Goal: Task Accomplishment & Management: Manage account settings

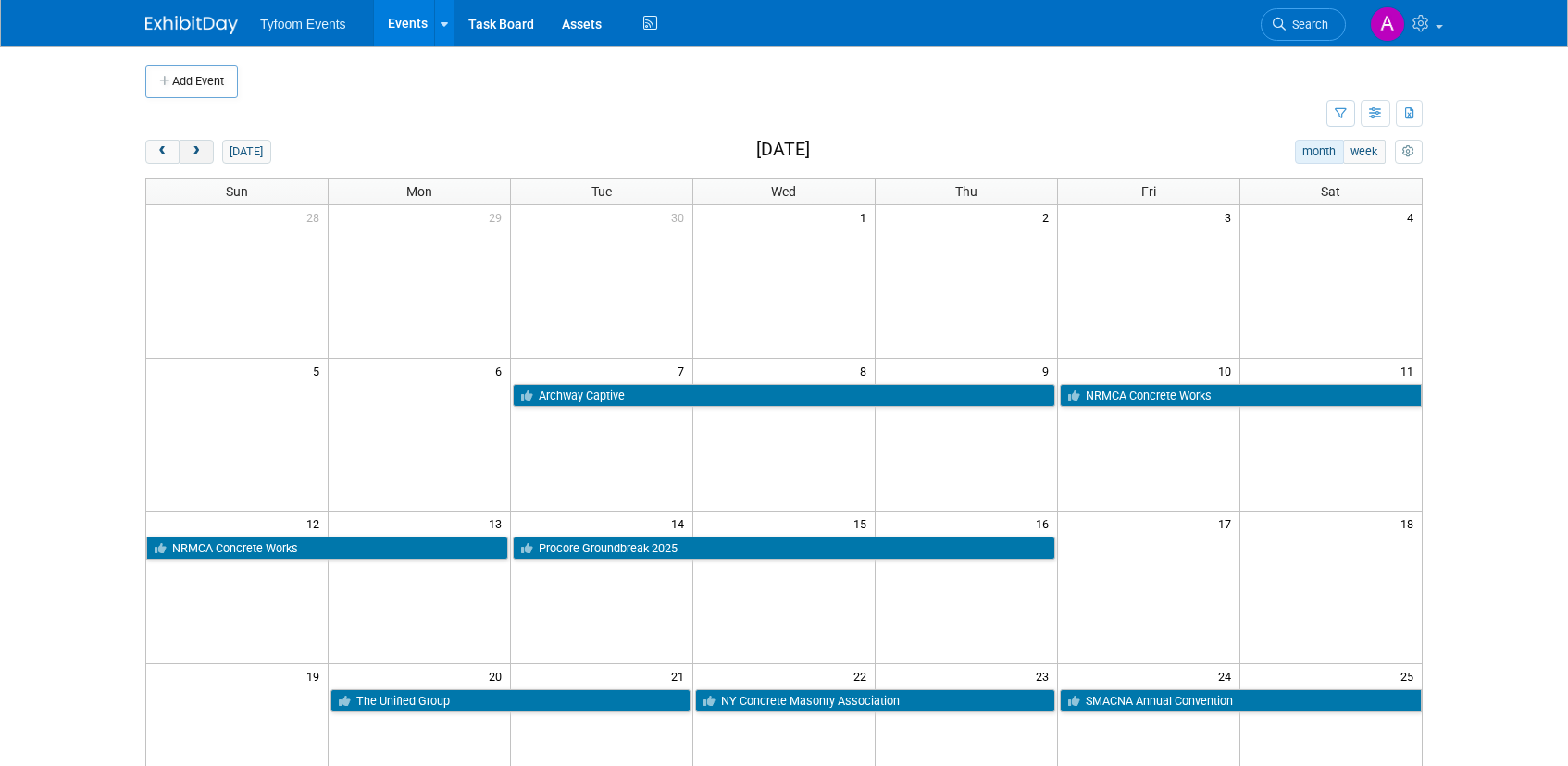
click at [208, 152] on button "next" at bounding box center [195, 151] width 34 height 24
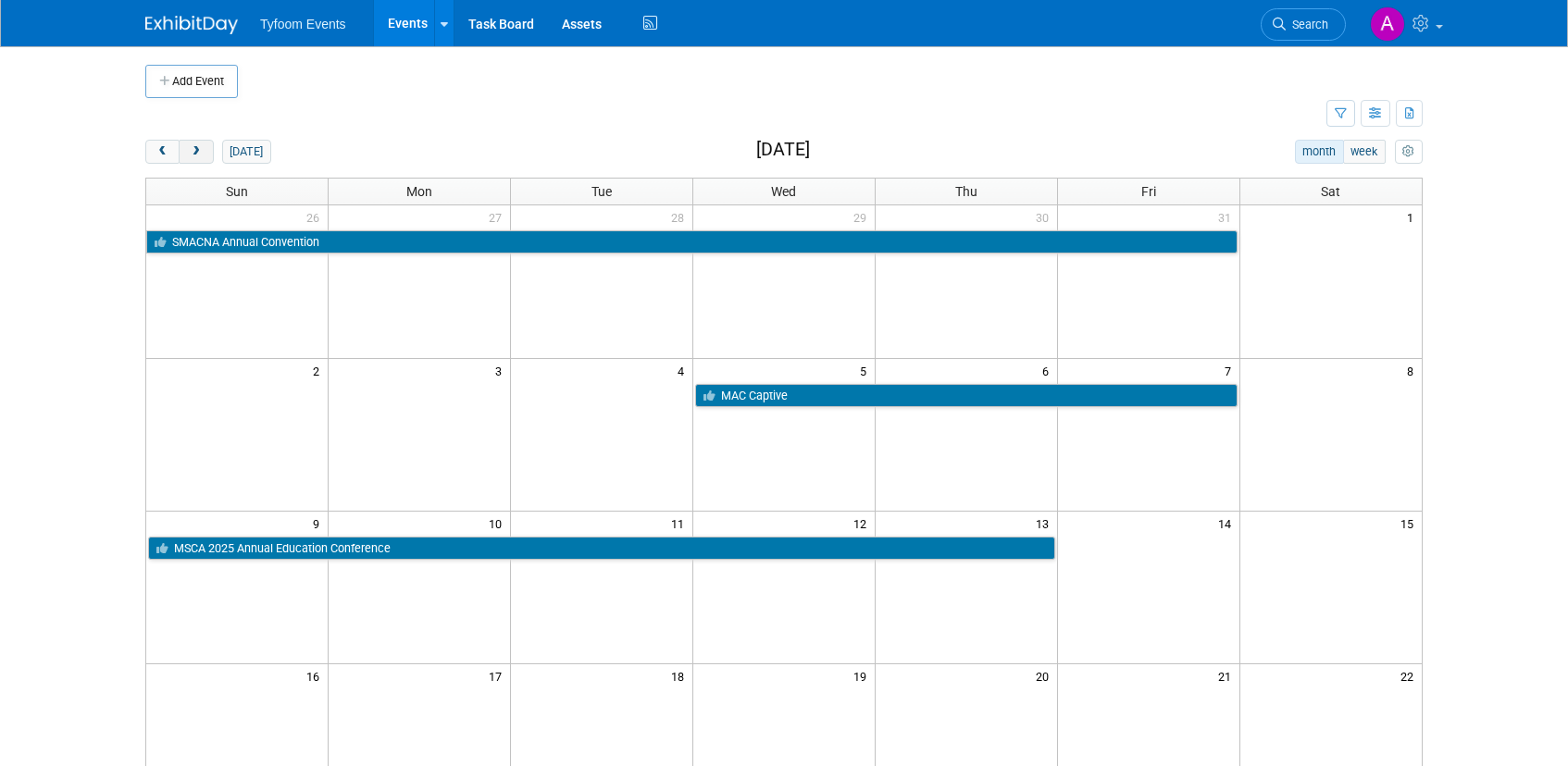
click at [201, 153] on span "next" at bounding box center [196, 152] width 14 height 12
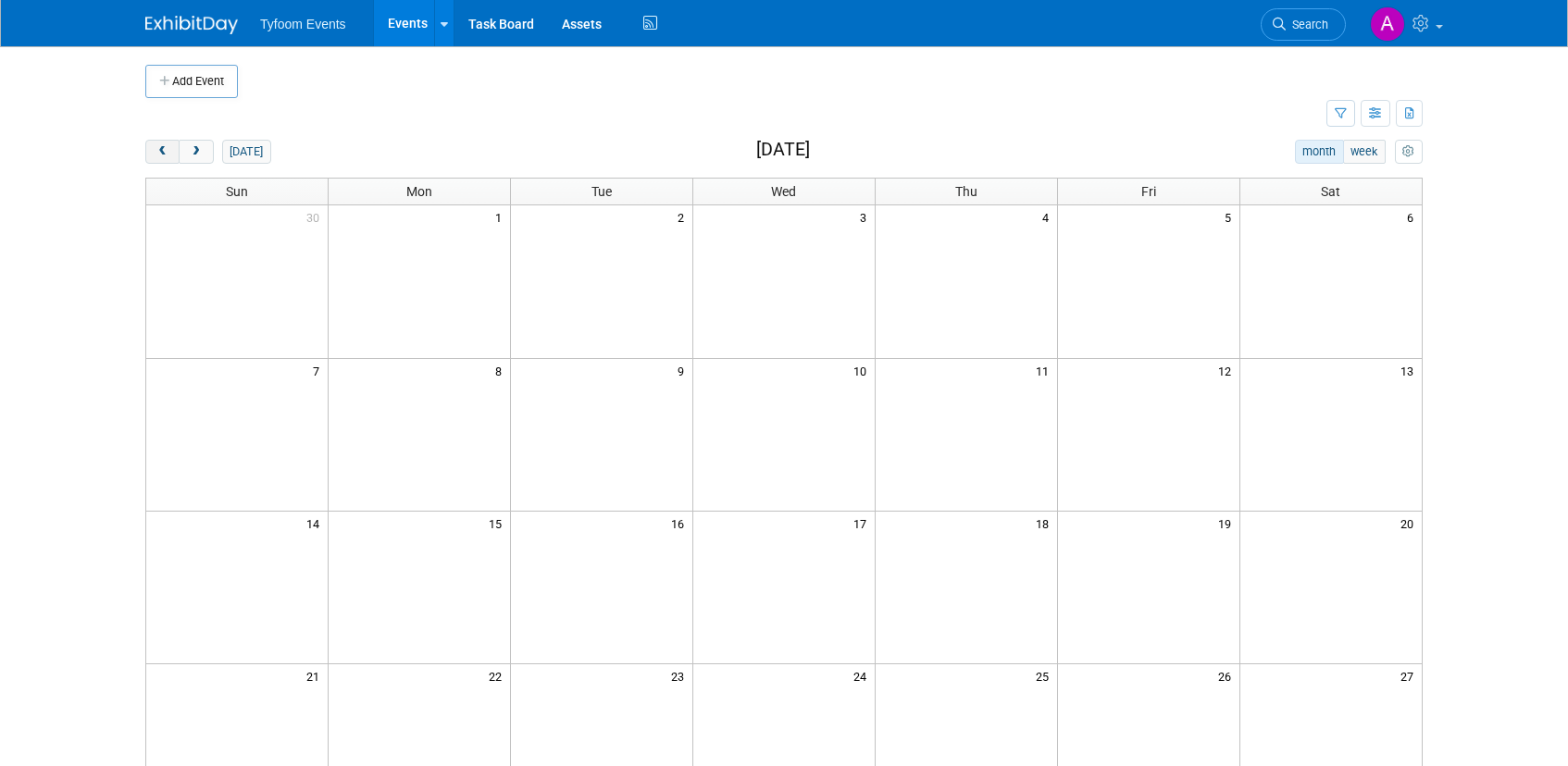
click at [157, 148] on span "prev" at bounding box center [162, 152] width 14 height 12
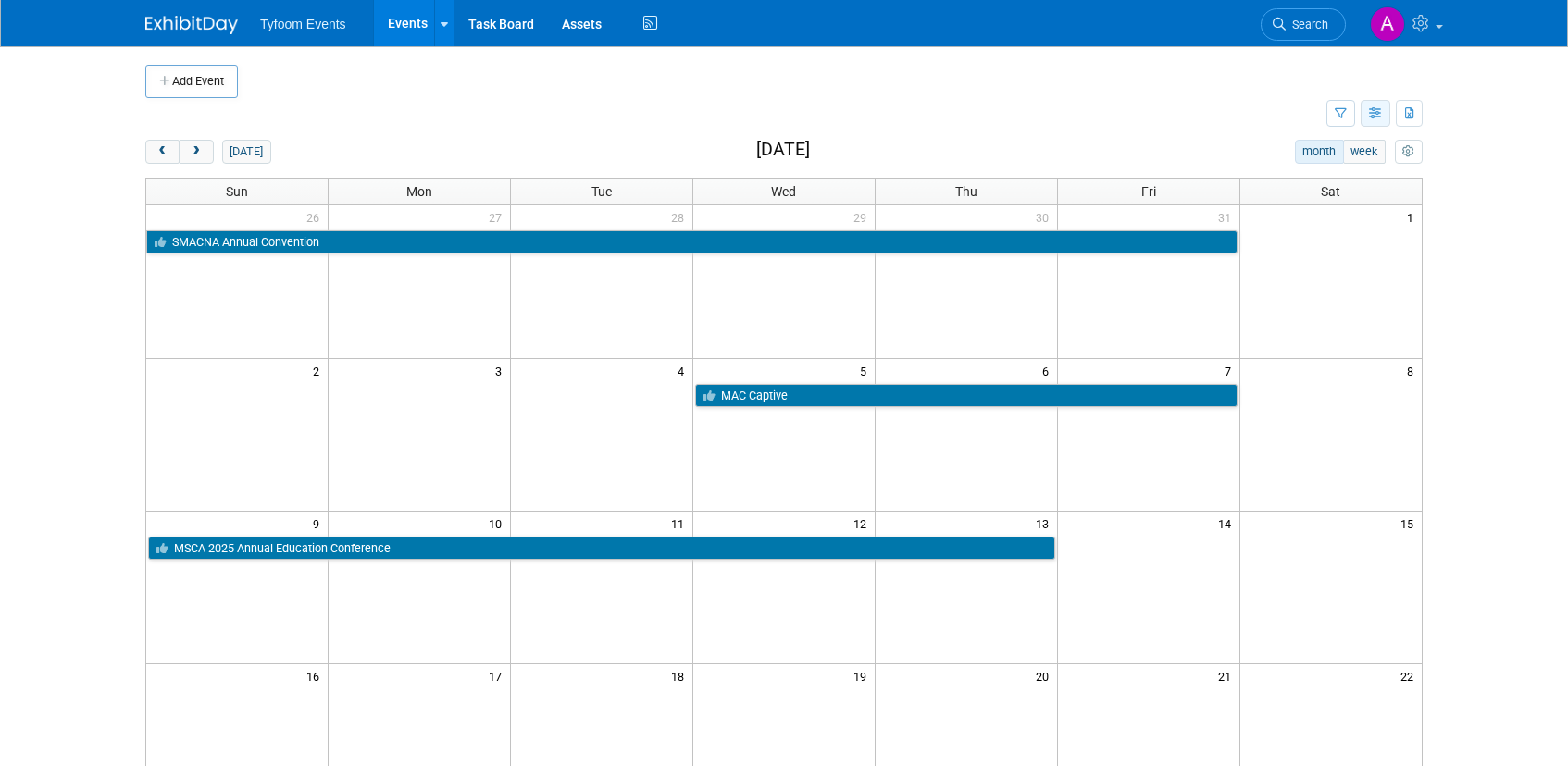
click at [1372, 112] on icon "button" at bounding box center [1376, 114] width 14 height 12
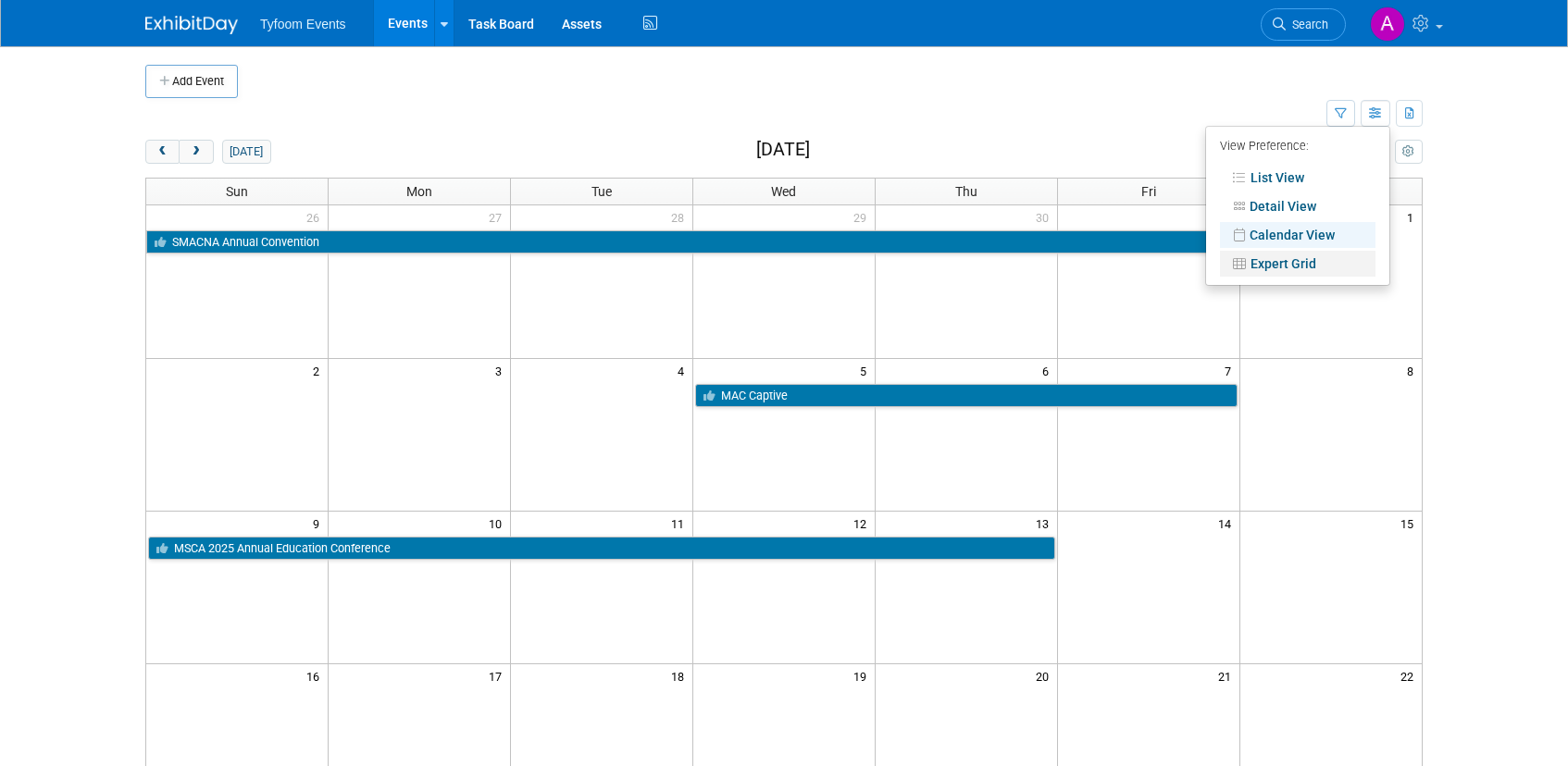
click at [1296, 263] on link "Expert Grid" at bounding box center [1297, 264] width 155 height 26
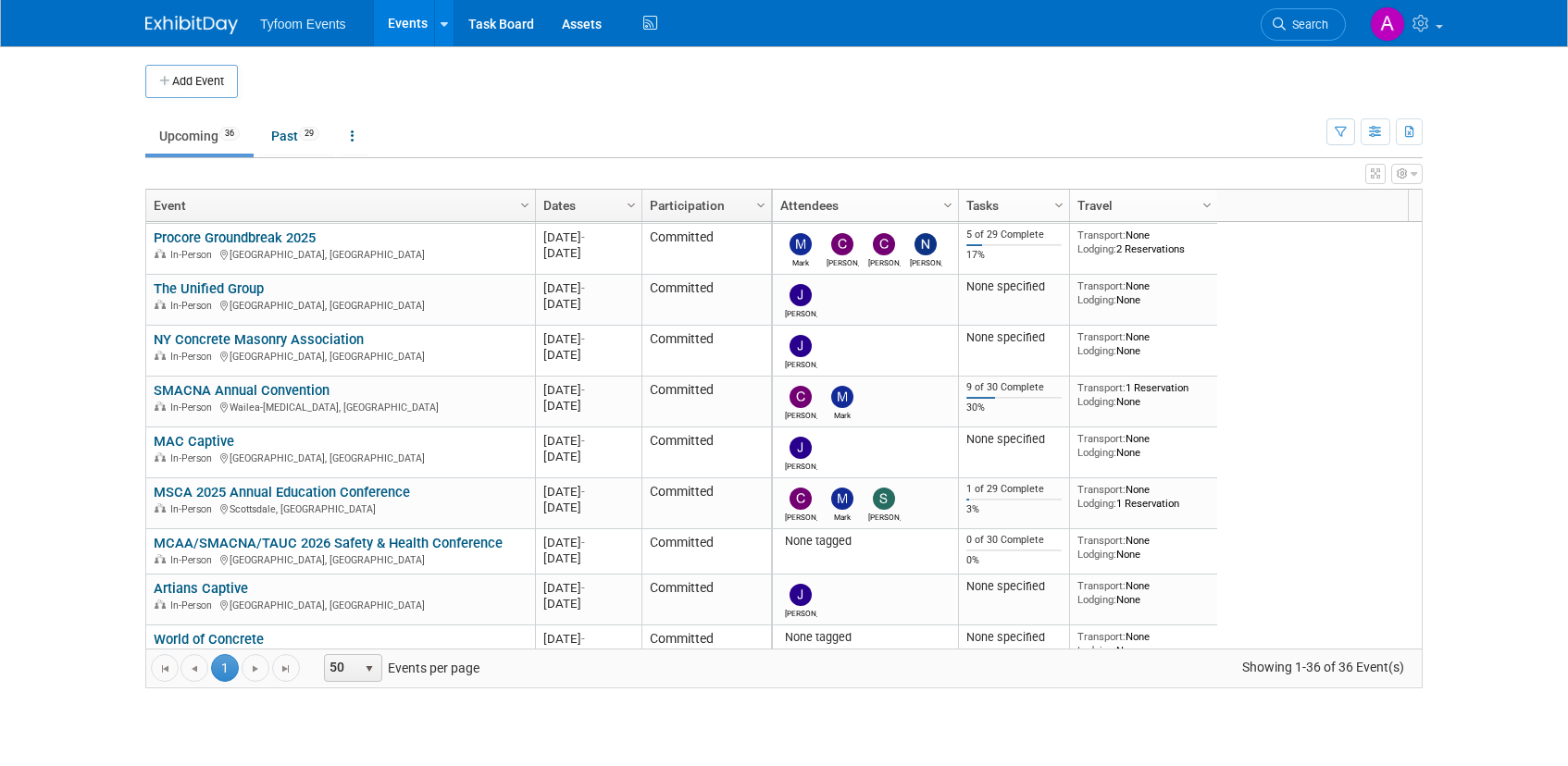
scroll to position [556, 0]
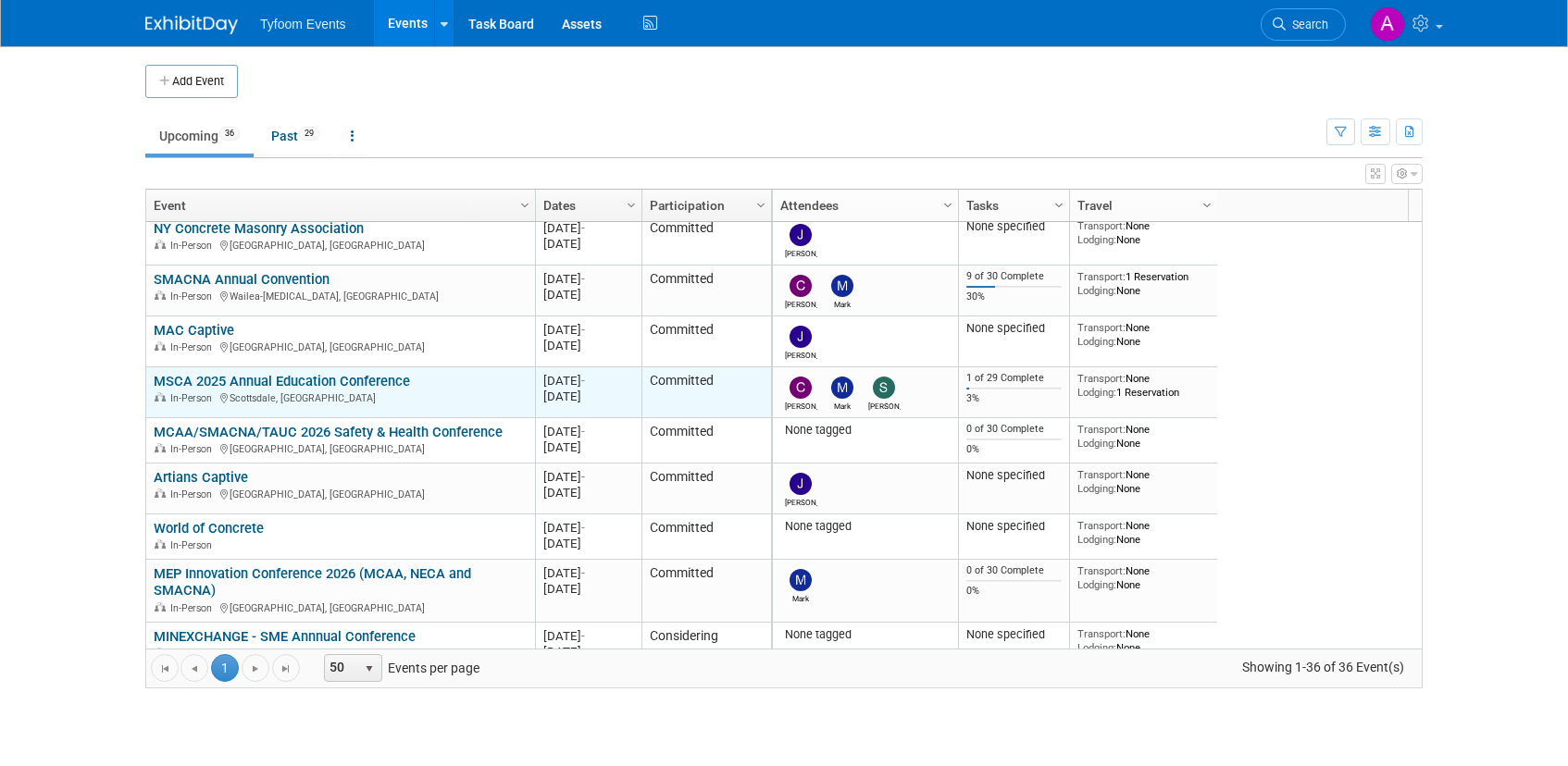
click at [287, 382] on link "MSCA 2025 Annual Education Conference" at bounding box center [281, 381] width 256 height 16
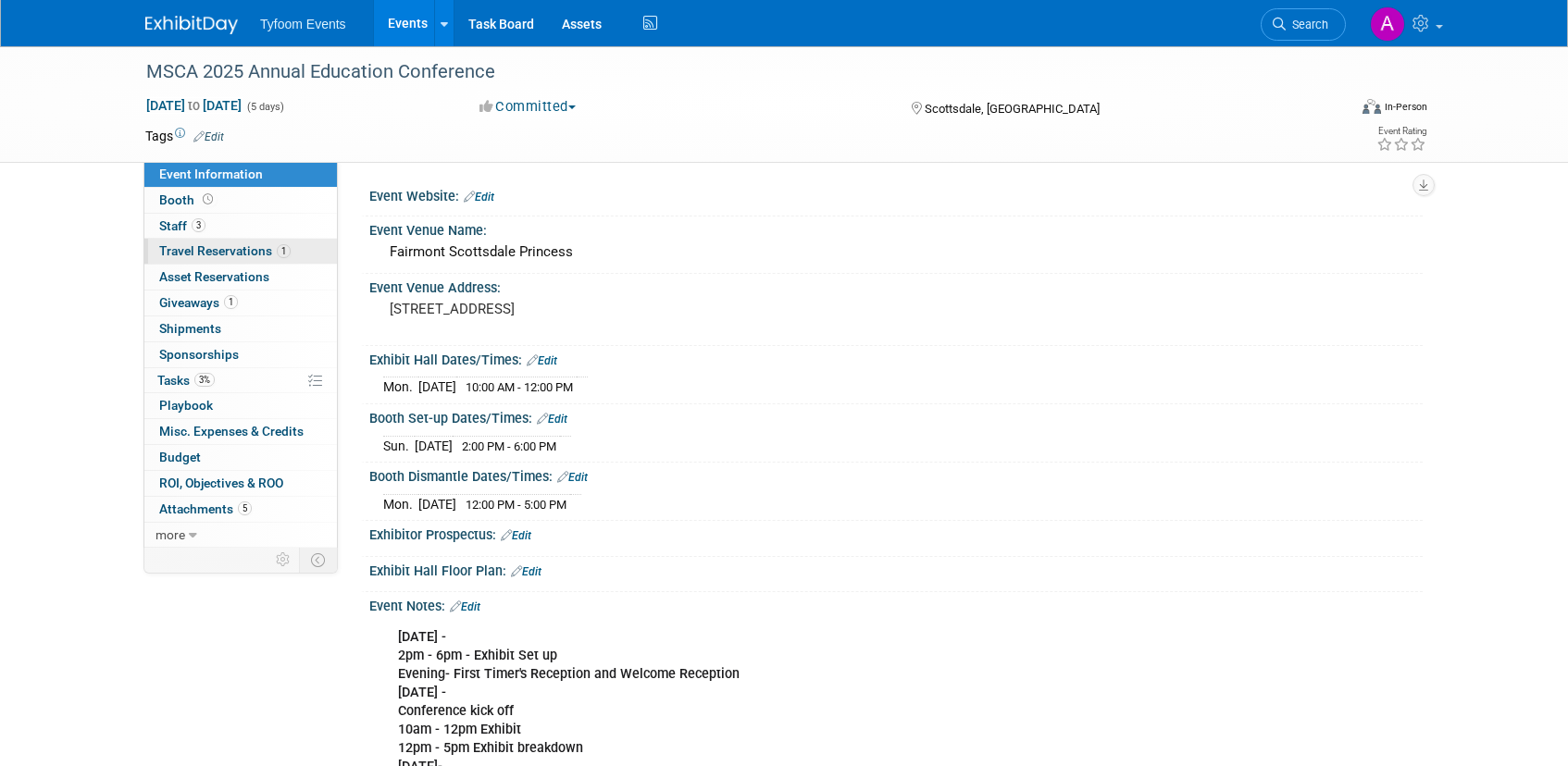
click at [194, 249] on span "Travel Reservations 1" at bounding box center [225, 250] width 132 height 15
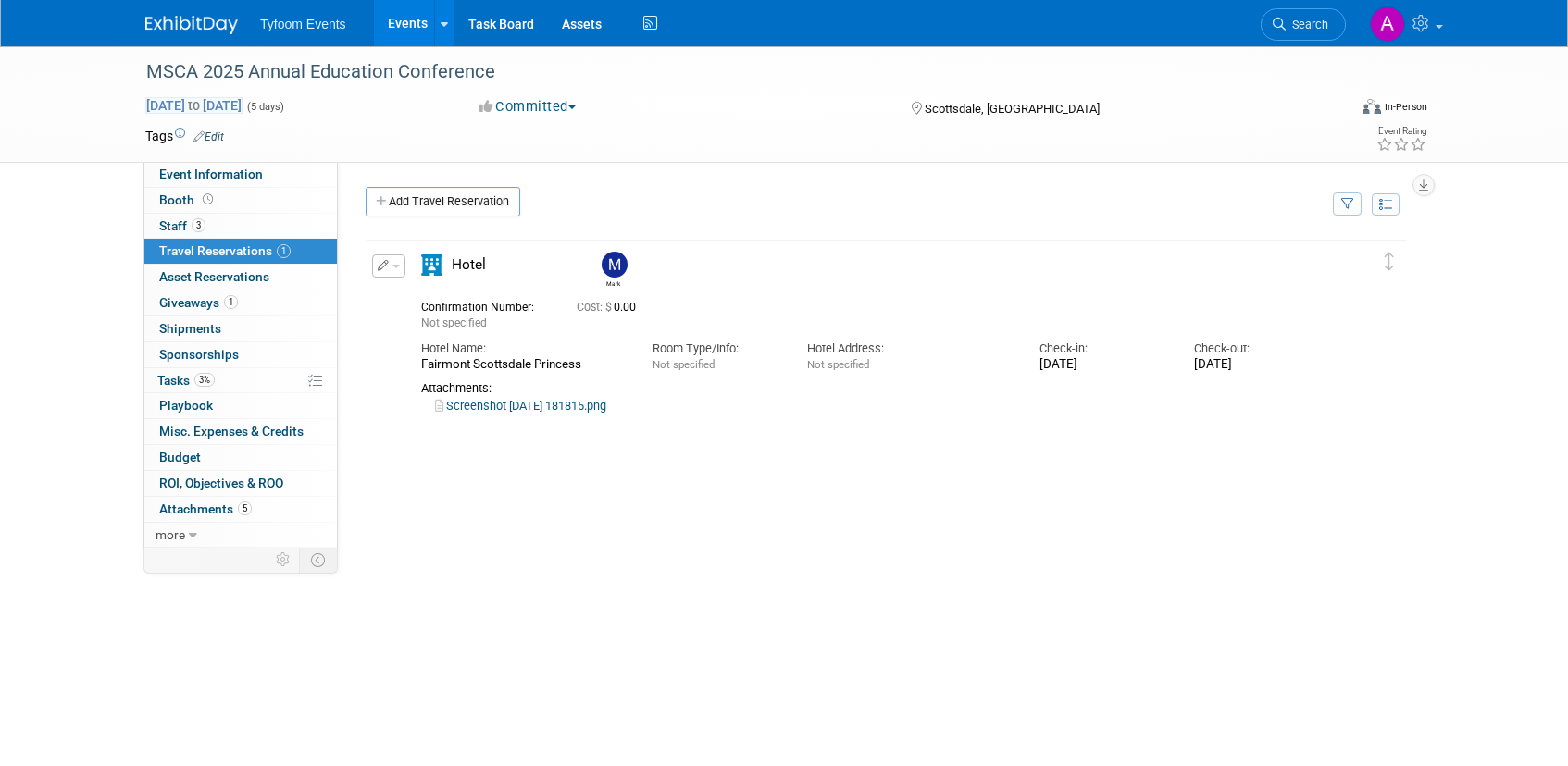
click at [189, 102] on span "Nov 9, 2025 to Nov 13, 2025" at bounding box center [194, 105] width 97 height 16
select select "10"
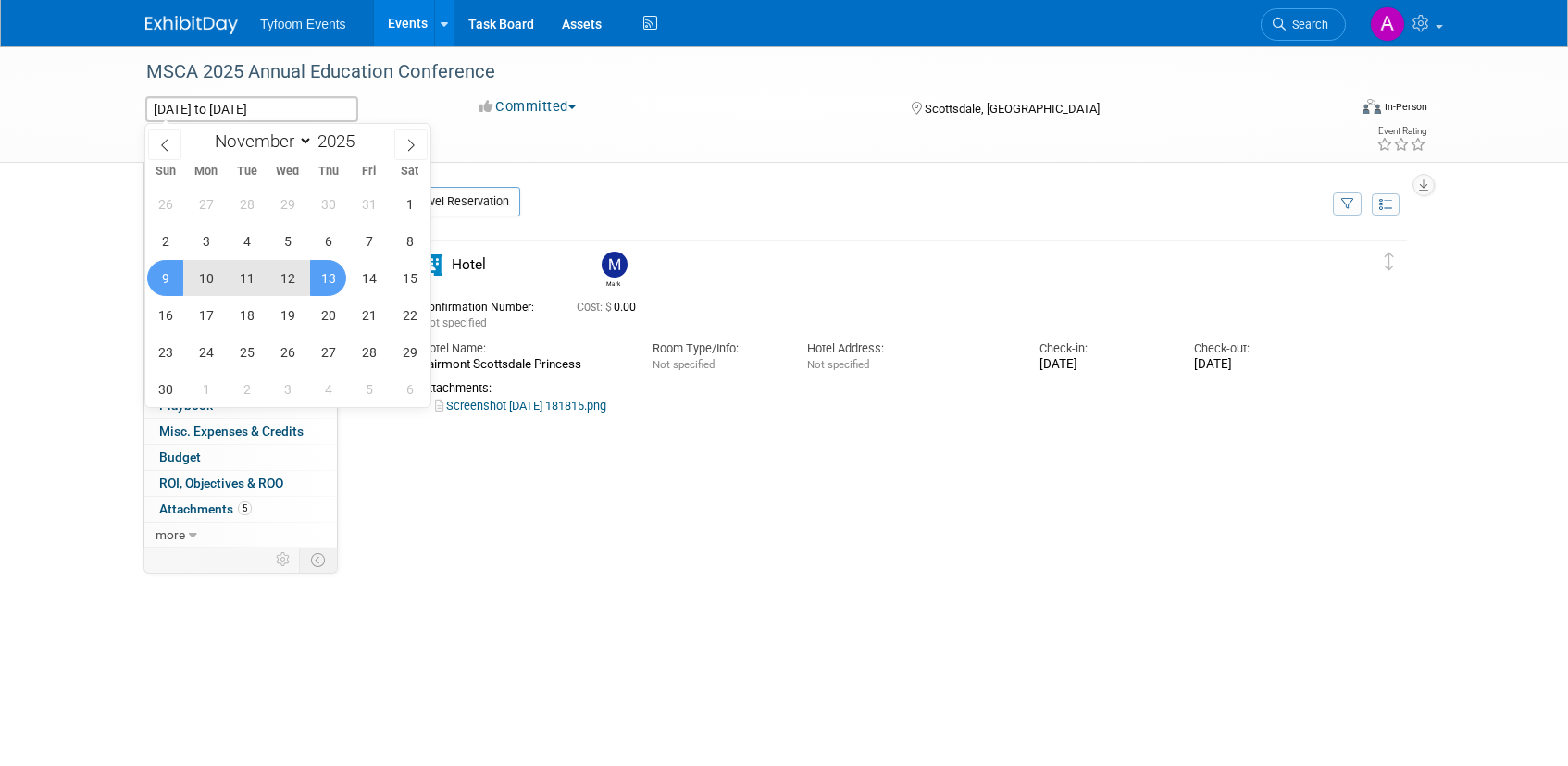
click at [432, 235] on div "Delete Reservation Mark Not specified Cost: $ 0.00" at bounding box center [887, 511] width 1072 height 568
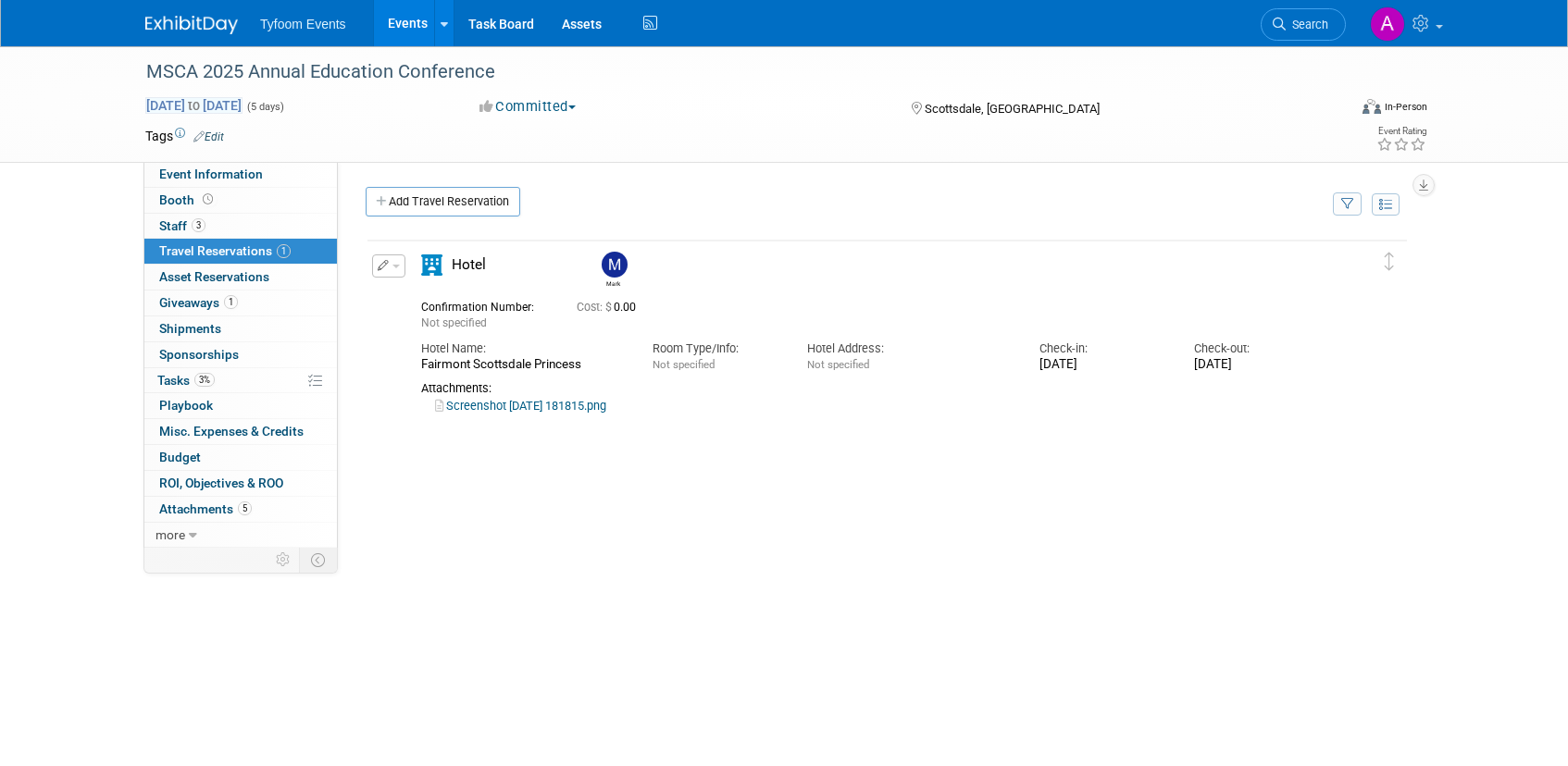
click at [204, 107] on span "Nov 9, 2025 to Nov 13, 2025" at bounding box center [194, 105] width 97 height 16
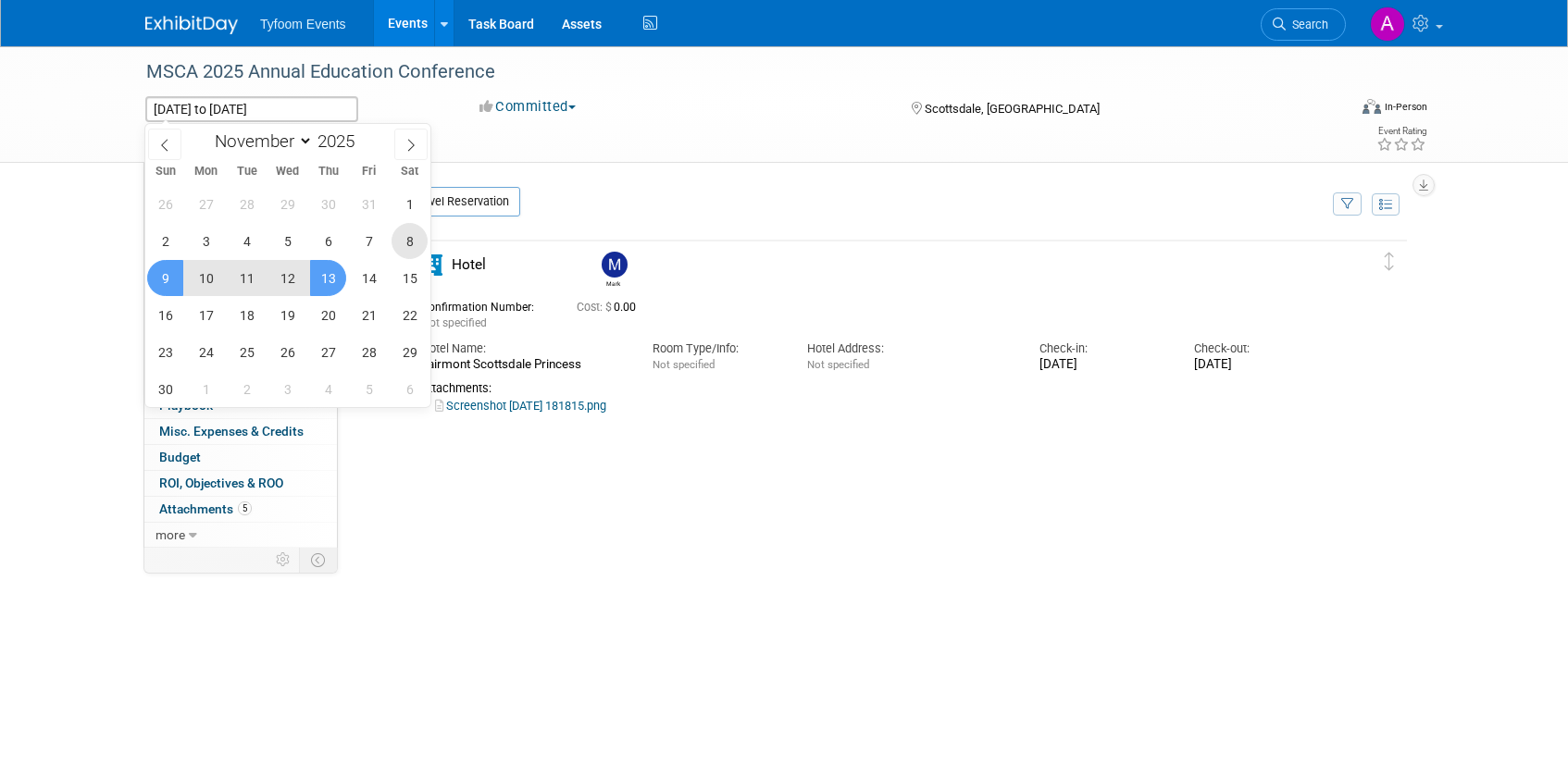
click at [404, 239] on span "8" at bounding box center [409, 240] width 36 height 36
type input "[DATE]"
click at [323, 272] on span "13" at bounding box center [328, 277] width 36 height 36
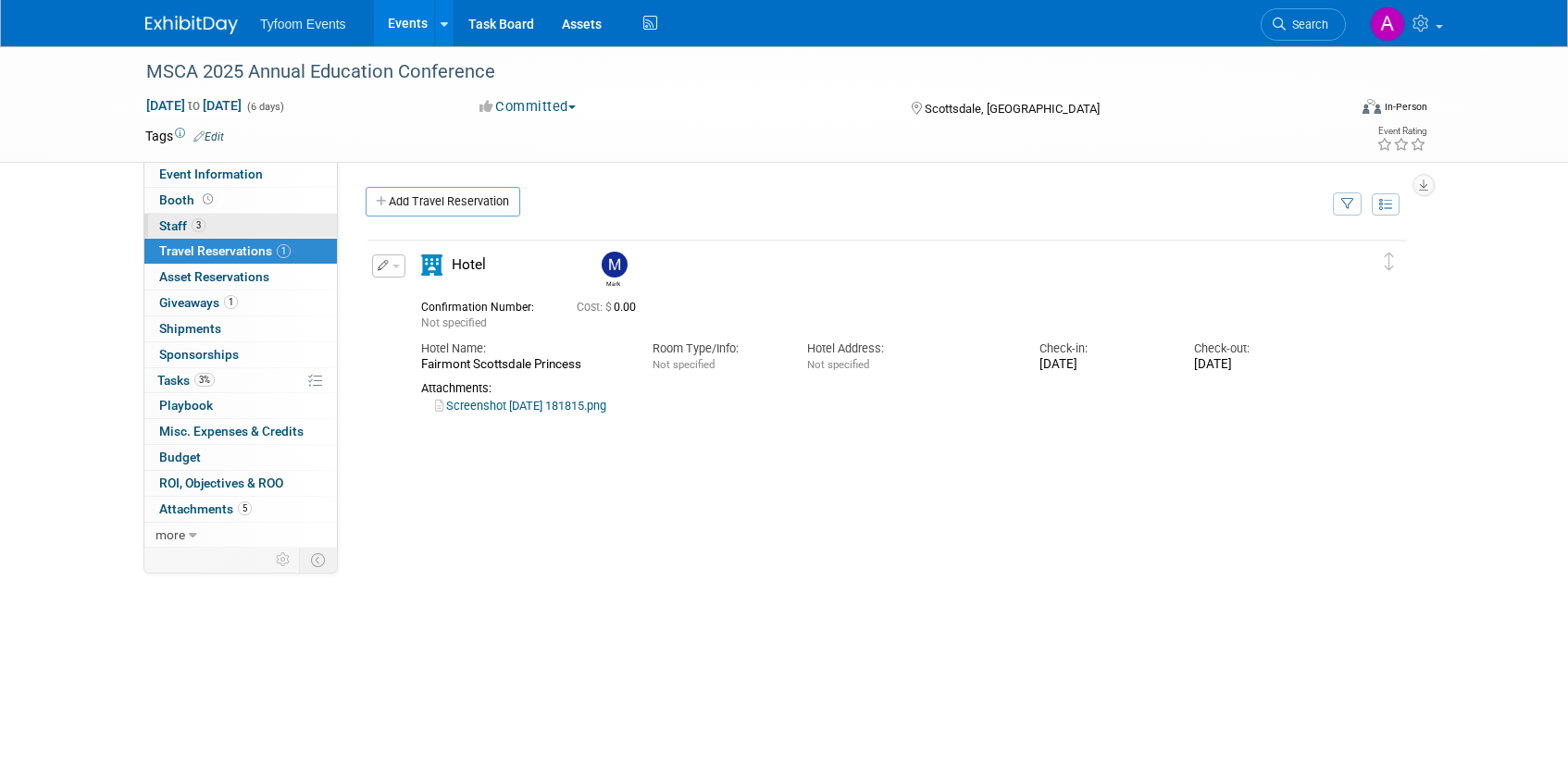
click at [172, 225] on span "Staff 3" at bounding box center [182, 225] width 47 height 15
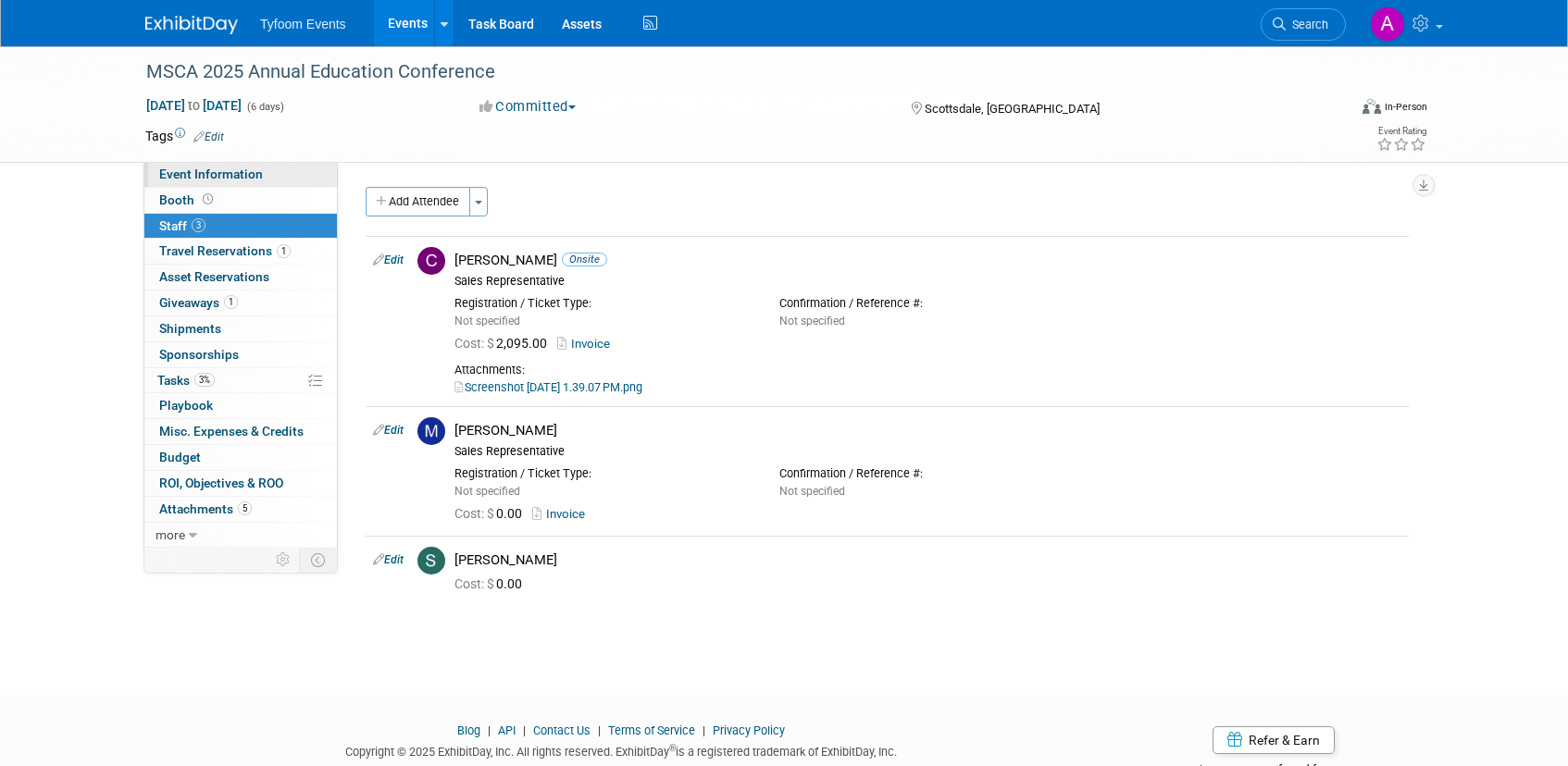
click at [188, 170] on span "Event Information" at bounding box center [210, 174] width 104 height 15
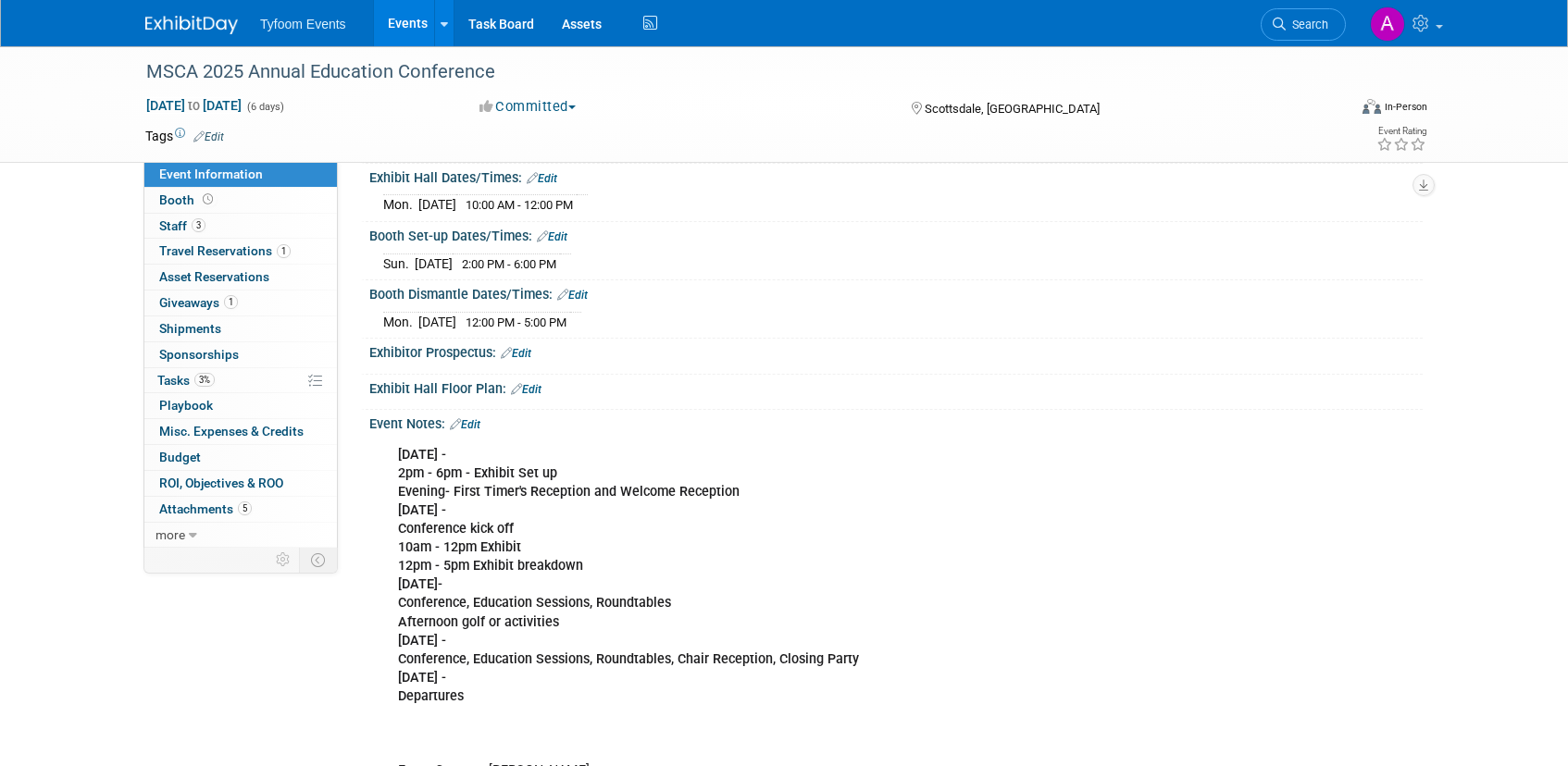
scroll to position [387, 0]
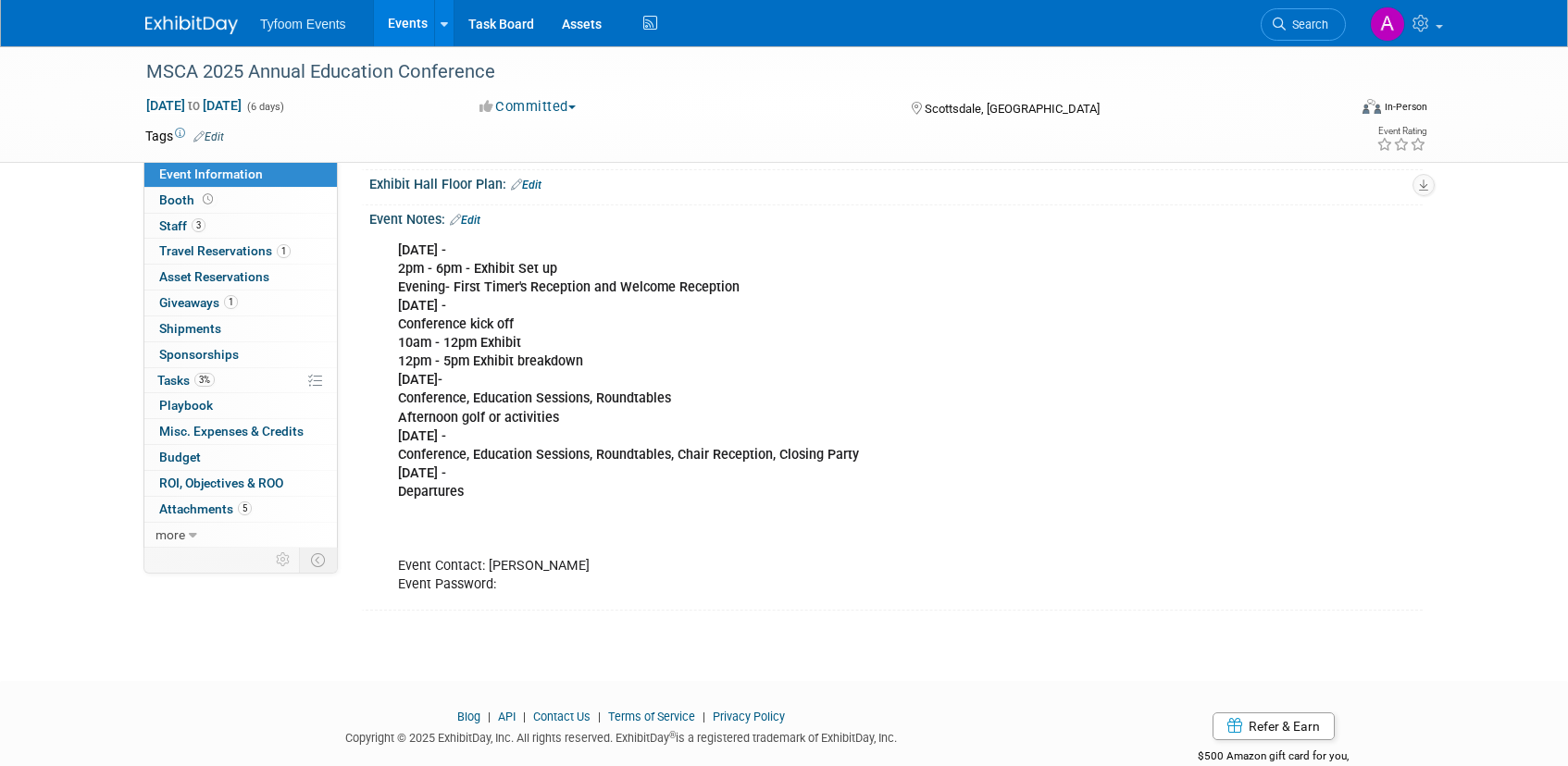
click at [401, 30] on link "Events" at bounding box center [408, 23] width 68 height 47
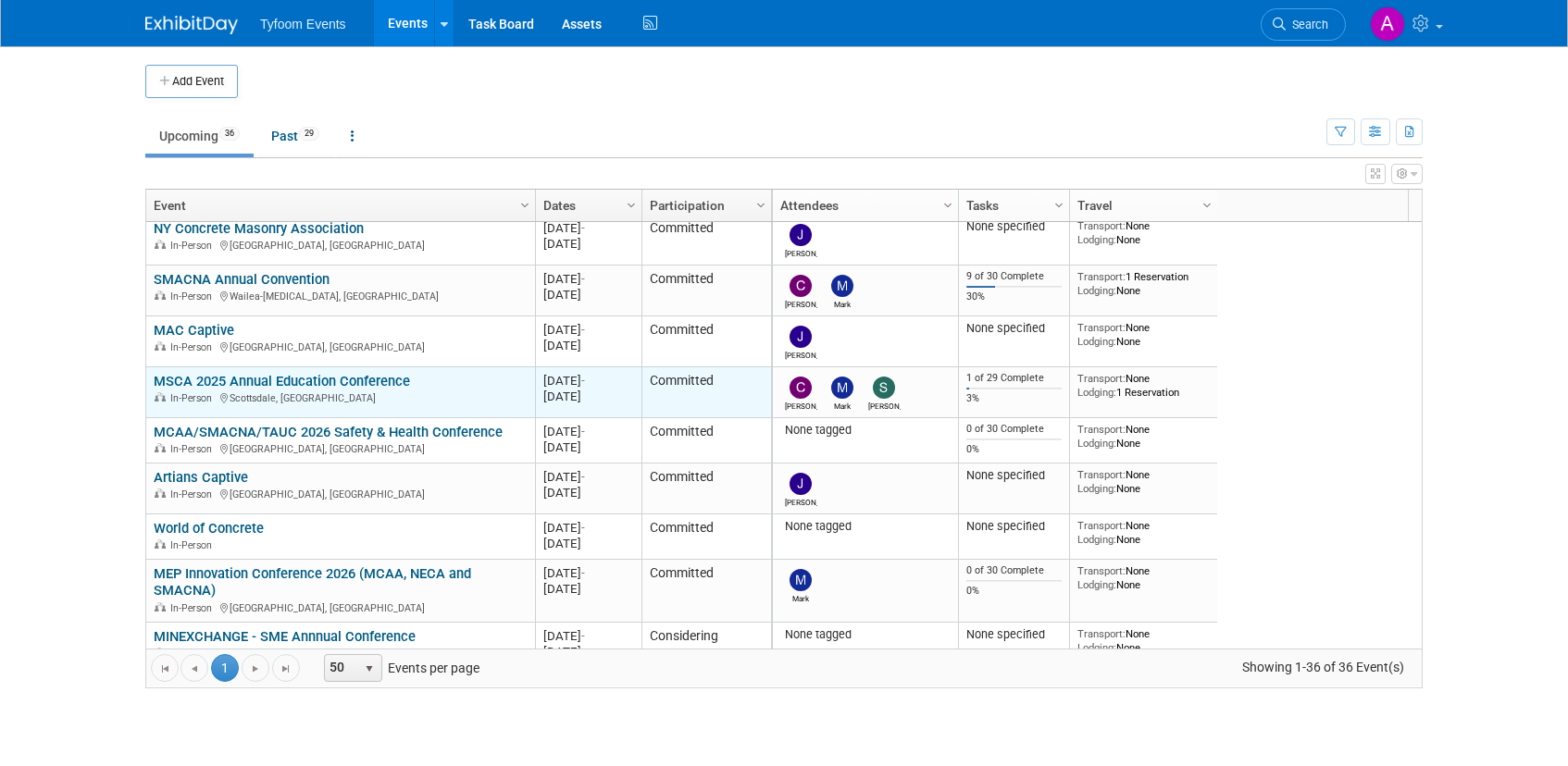
click at [189, 377] on link "MSCA 2025 Annual Education Conference" at bounding box center [281, 381] width 256 height 16
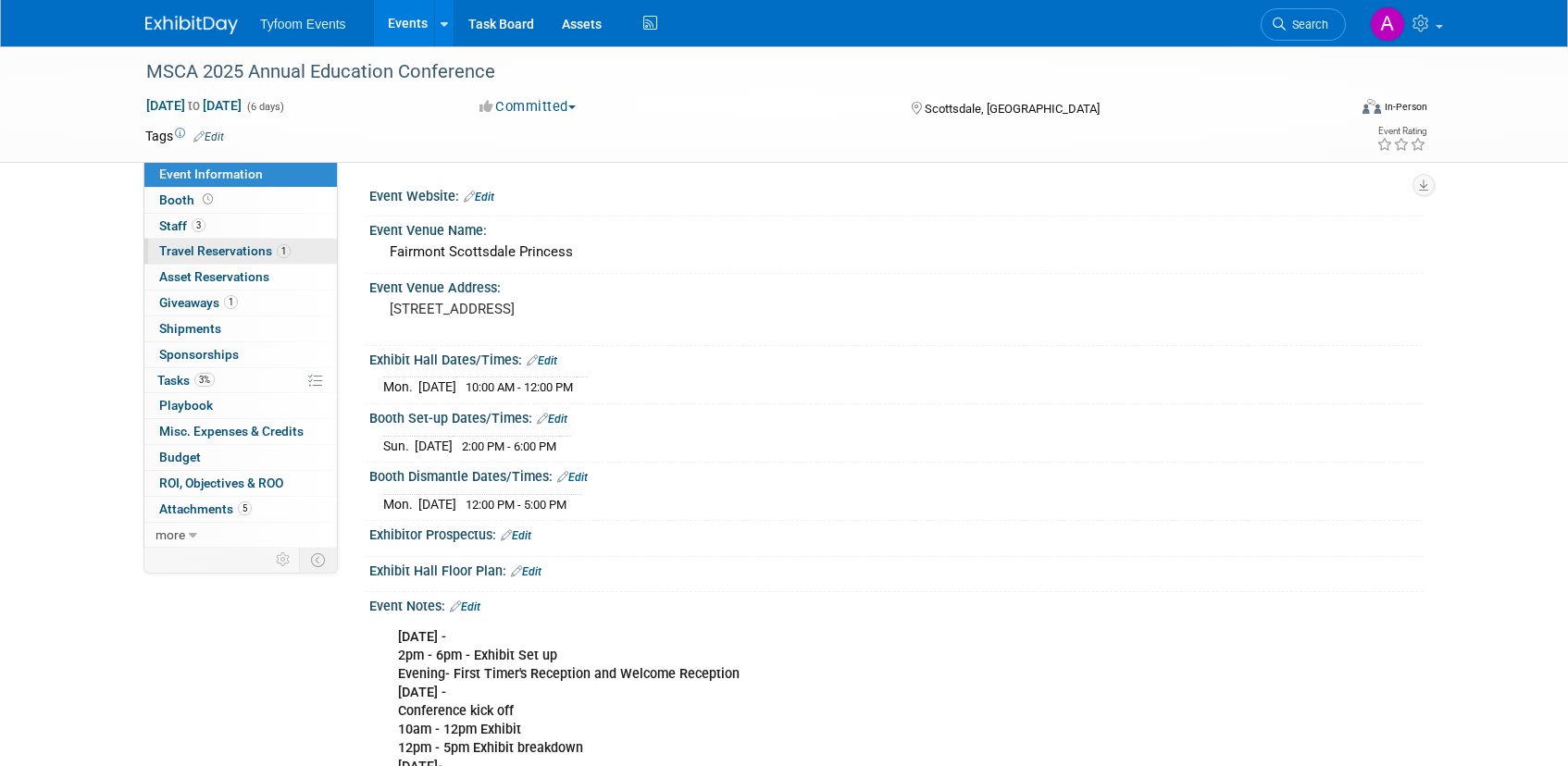
click at [186, 250] on span "Travel Reservations 1" at bounding box center [225, 250] width 132 height 15
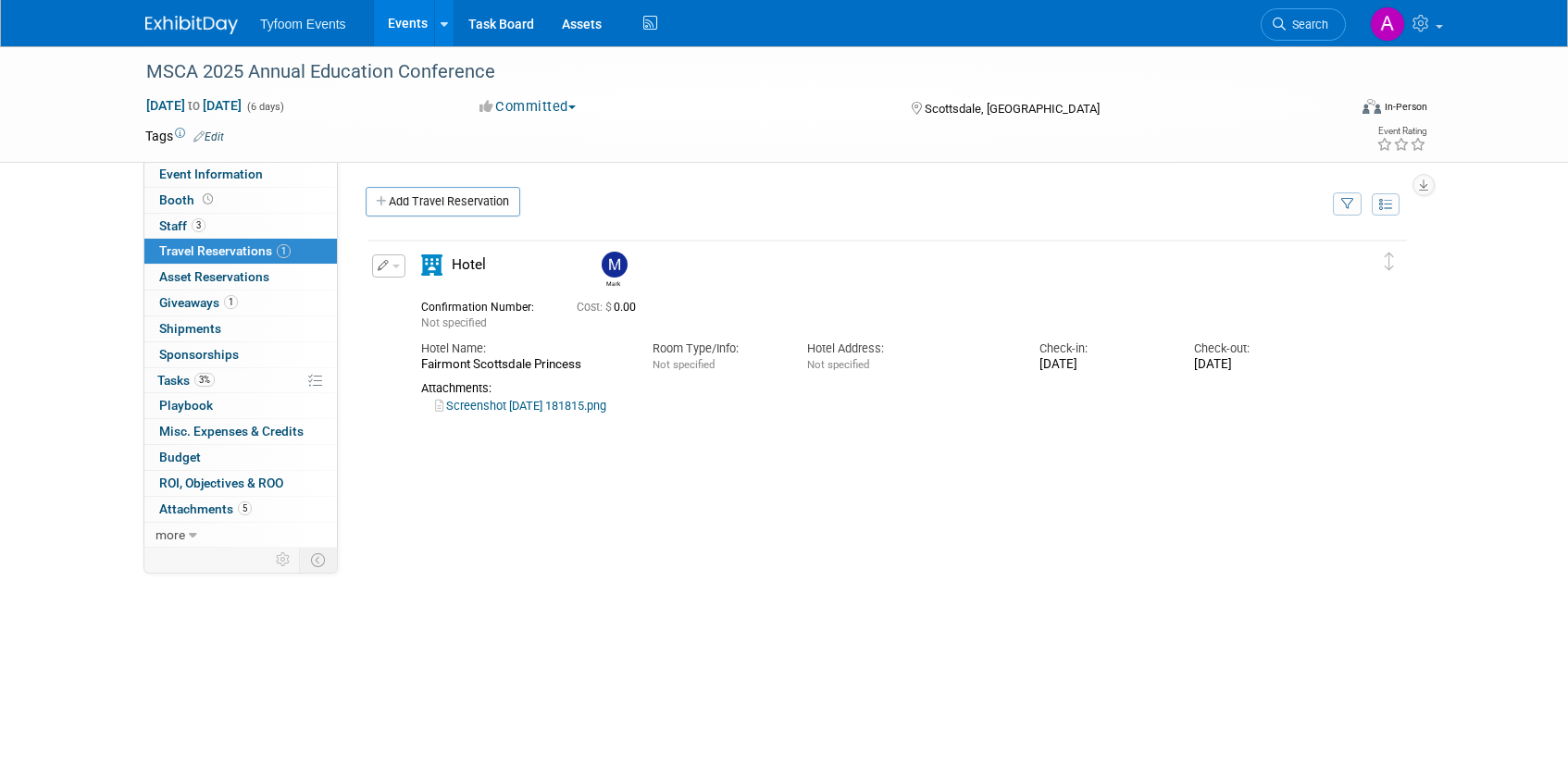
click at [509, 408] on link "Screenshot [DATE] 181815.png" at bounding box center [521, 405] width 172 height 14
